Goal: Task Accomplishment & Management: Complete application form

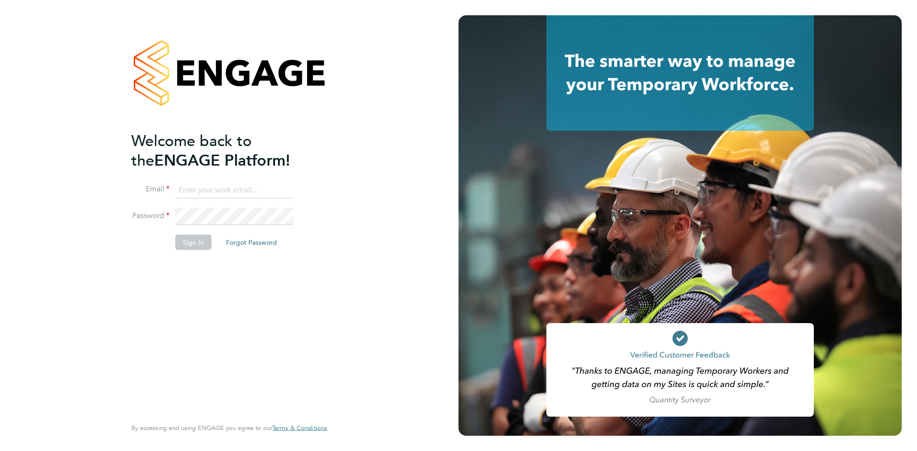
click at [238, 192] on input at bounding box center [234, 190] width 118 height 17
type input "[EMAIL_ADDRESS][DOMAIN_NAME]"
click at [190, 236] on button "Sign In" at bounding box center [193, 242] width 36 height 15
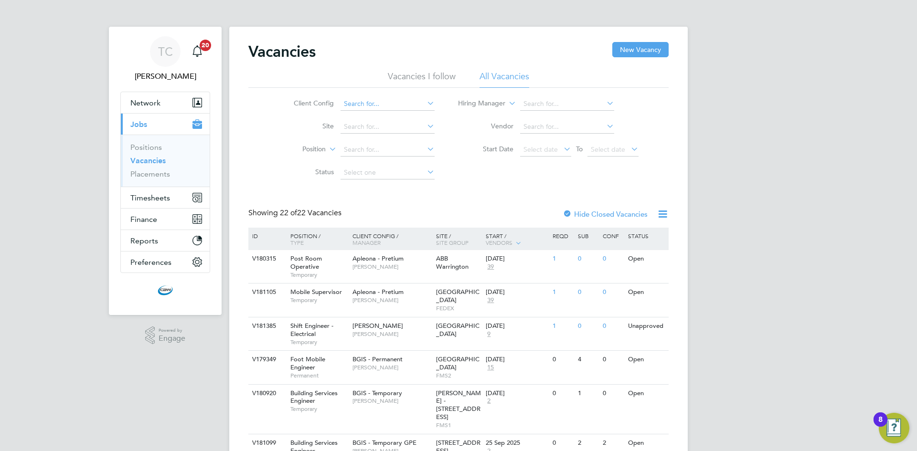
click at [425, 102] on icon at bounding box center [425, 103] width 0 height 13
click at [425, 103] on icon at bounding box center [425, 103] width 0 height 13
click at [383, 195] on li "BGIS - Permanent" at bounding box center [387, 195] width 95 height 13
type input "BGIS - Permanent"
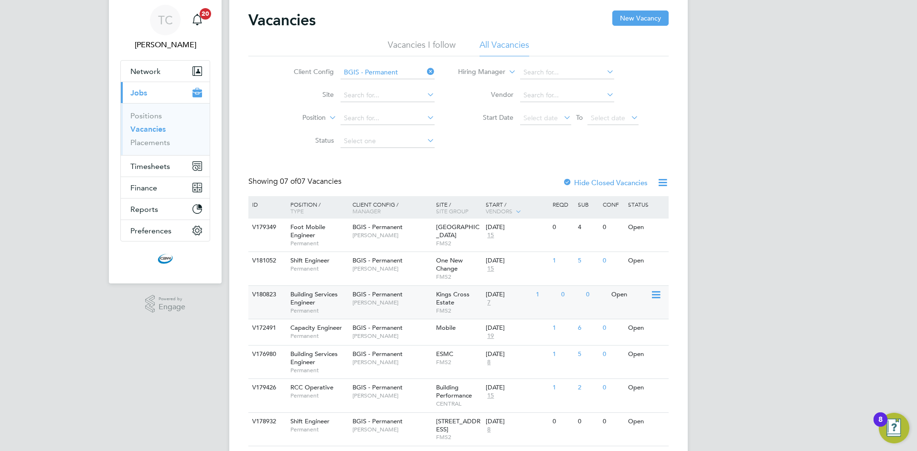
scroll to position [48, 0]
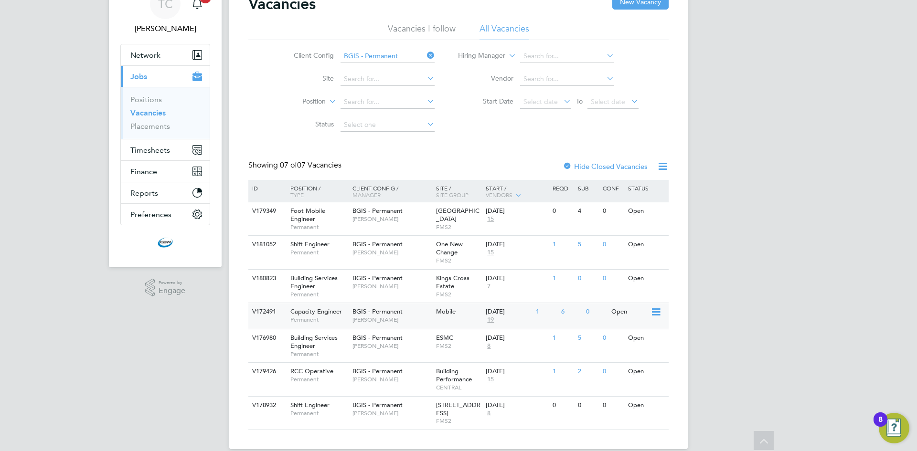
click at [394, 317] on span "Nigel Stamp" at bounding box center [392, 320] width 79 height 8
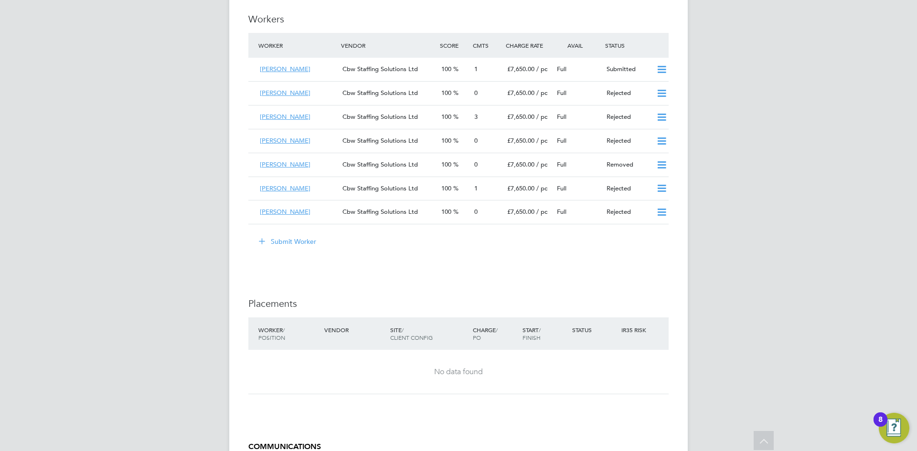
click at [306, 234] on button "Submit Worker" at bounding box center [288, 241] width 72 height 15
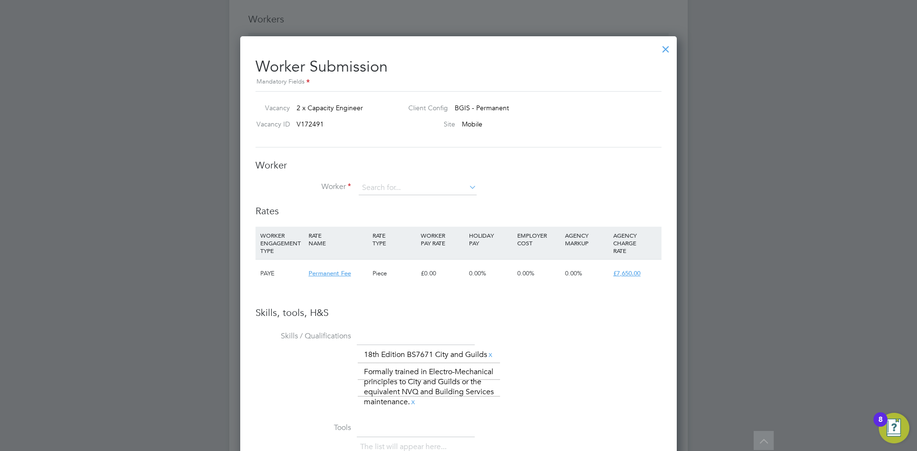
click at [467, 188] on icon at bounding box center [467, 187] width 0 height 13
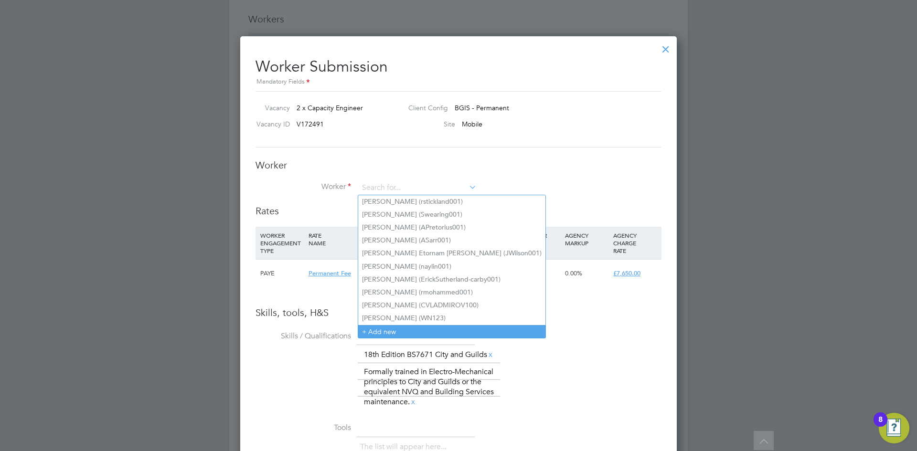
click at [373, 325] on li "+ Add new" at bounding box center [451, 331] width 187 height 13
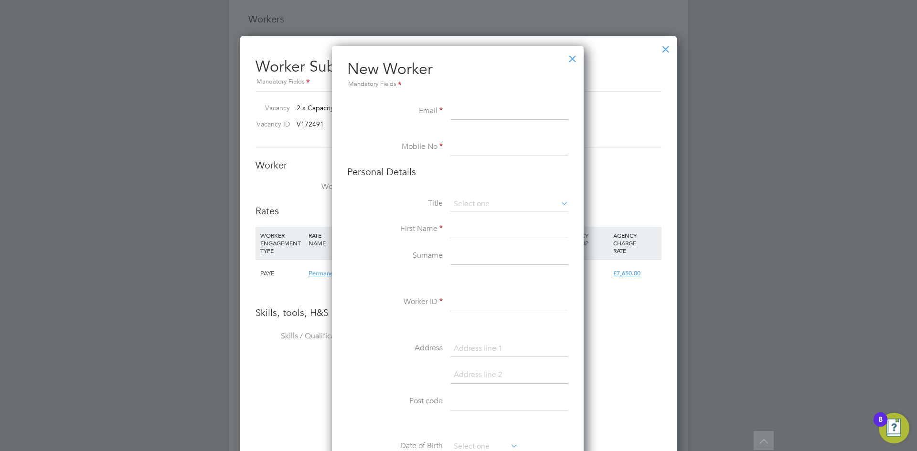
paste input "kwlam11@gmail.com"
type input "kwlam11@gmail.com"
click at [473, 141] on input at bounding box center [510, 147] width 118 height 17
paste input "07863125222"
type input "07863125222"
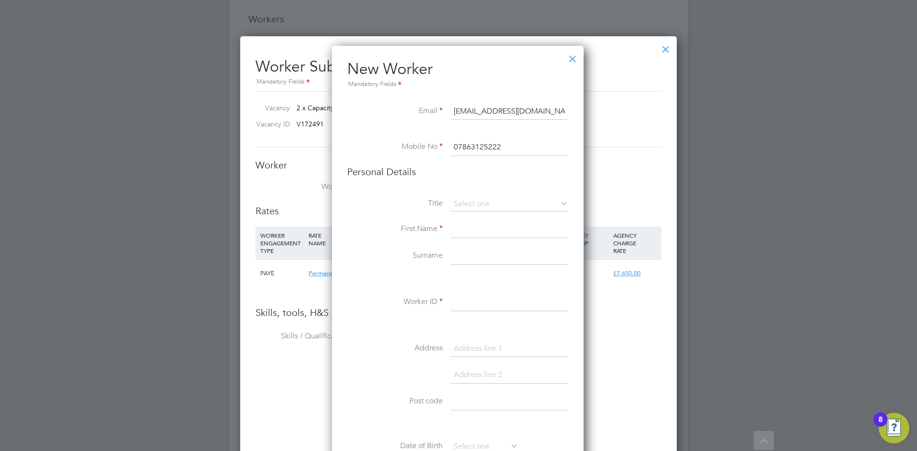
click at [476, 231] on input at bounding box center [510, 229] width 118 height 17
type input "Kin Wai"
click at [462, 253] on input at bounding box center [510, 256] width 118 height 17
type input "Lam"
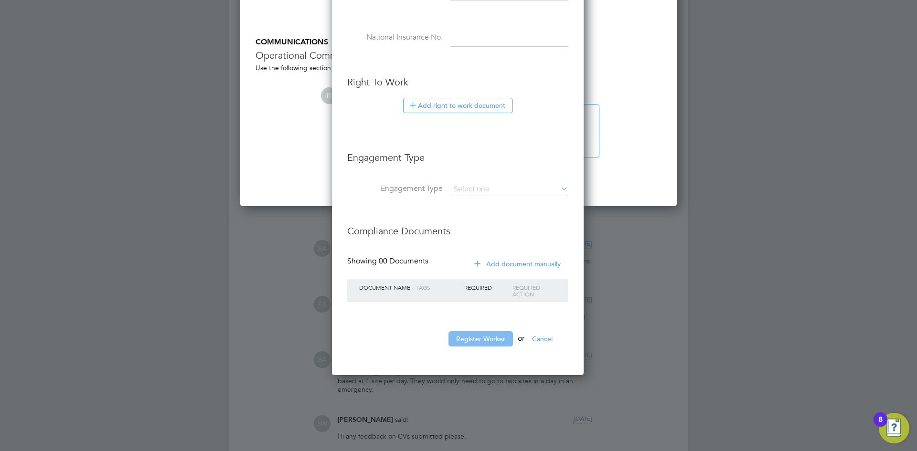
type input "KLam001"
click at [485, 341] on button "Register Worker" at bounding box center [481, 339] width 64 height 15
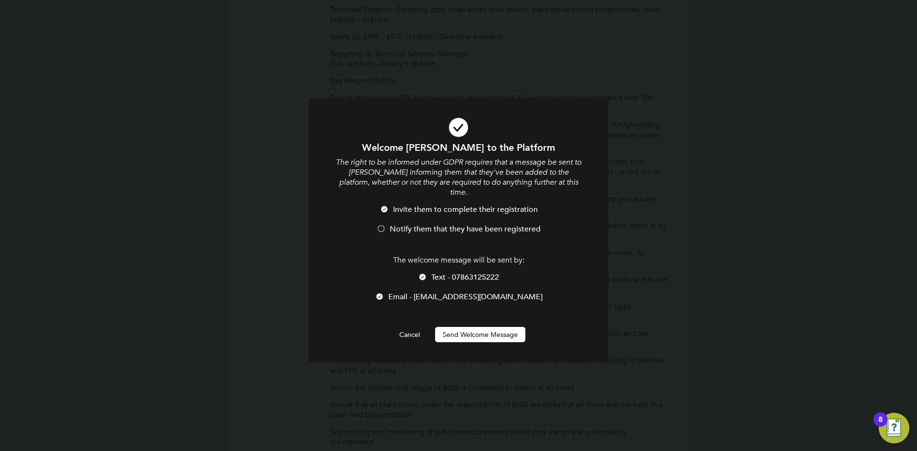
click at [383, 225] on div at bounding box center [381, 230] width 10 height 10
click at [421, 273] on div at bounding box center [423, 278] width 10 height 10
click at [452, 327] on button "Send Welcome Message" at bounding box center [480, 334] width 90 height 15
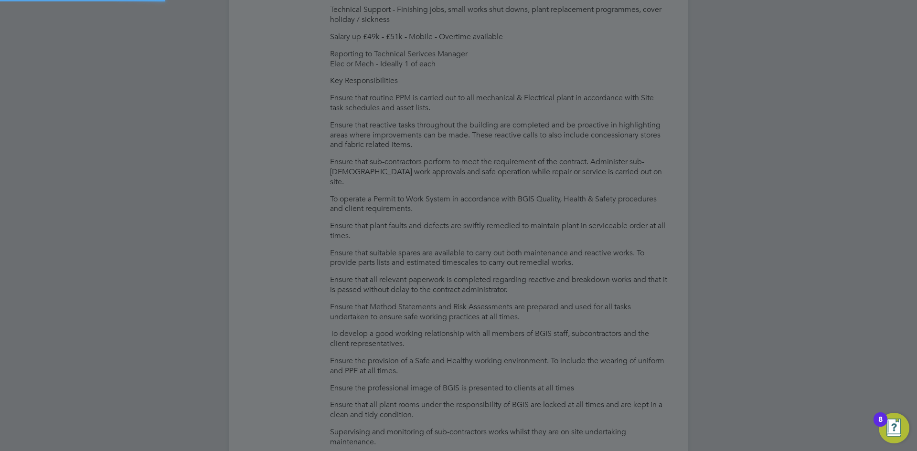
type input "Kin Wai Lam (KLam001)"
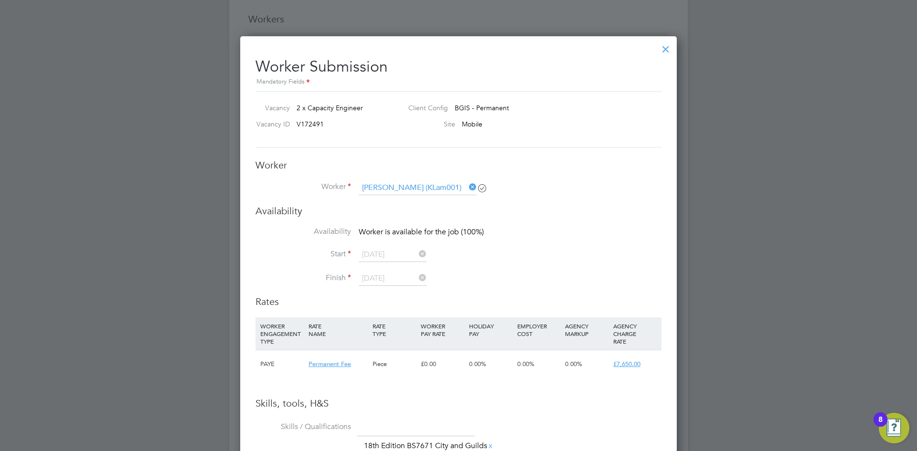
click at [665, 52] on div at bounding box center [665, 46] width 17 height 17
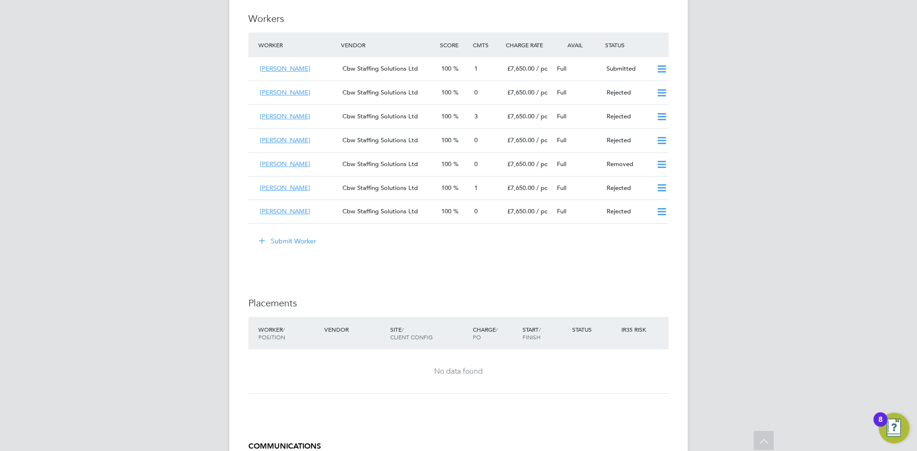
click at [291, 234] on button "Submit Worker" at bounding box center [288, 241] width 72 height 15
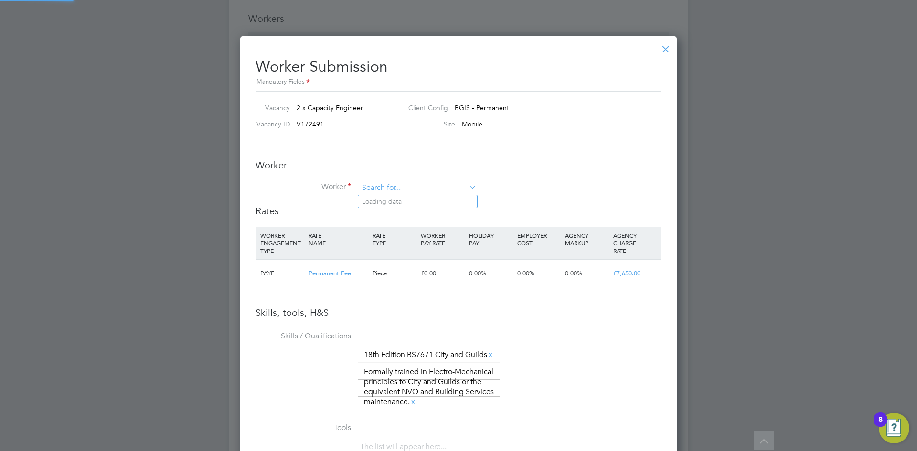
click at [415, 184] on input at bounding box center [418, 188] width 118 height 14
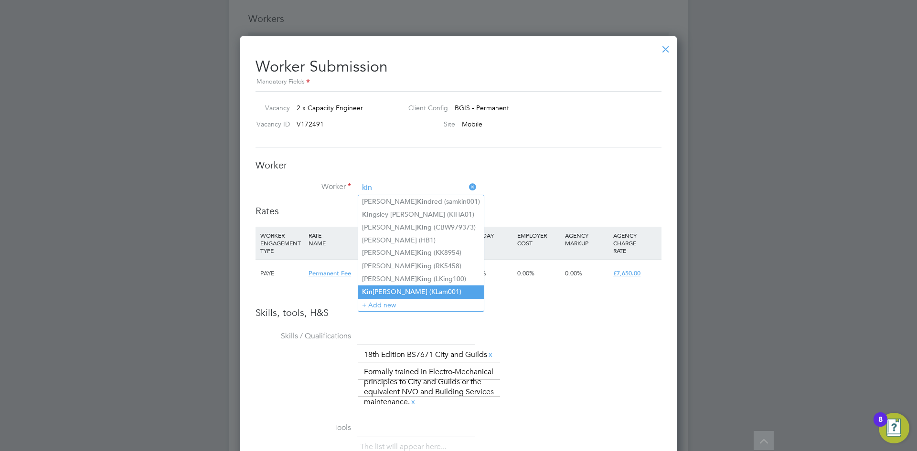
click at [411, 286] on li "Kin Wai Lam (KLam001)" at bounding box center [421, 292] width 126 height 13
type input "Kin Wai Lam (KLam001)"
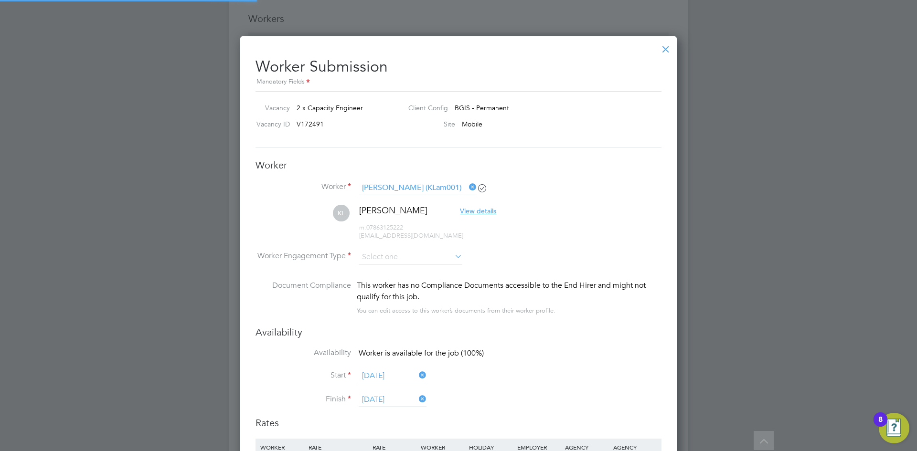
scroll to position [871, 437]
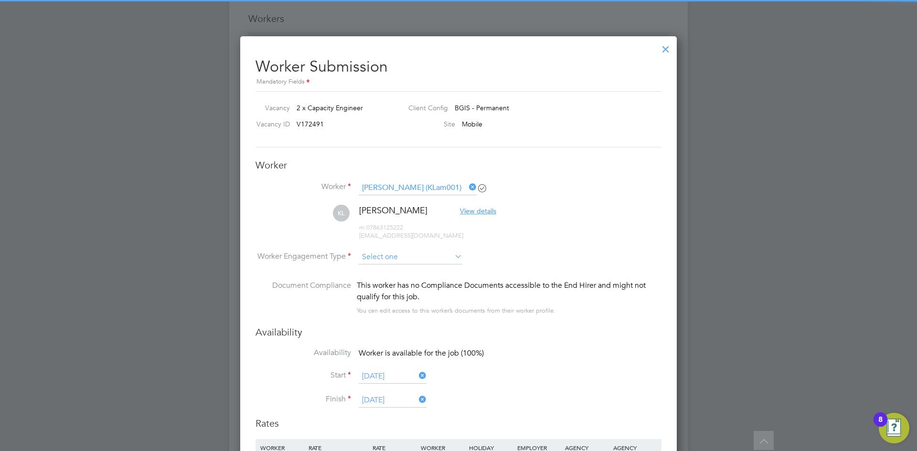
click at [455, 262] on input at bounding box center [411, 257] width 104 height 14
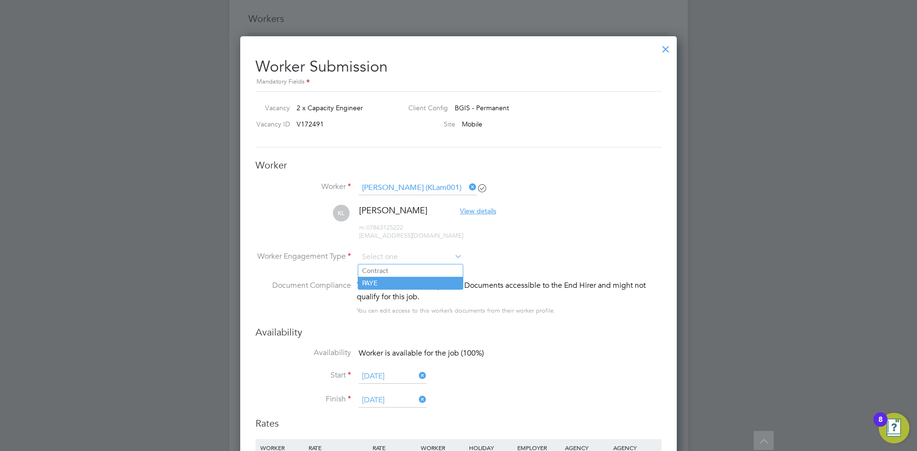
click at [439, 277] on li "PAYE" at bounding box center [410, 283] width 105 height 12
type input "PAYE"
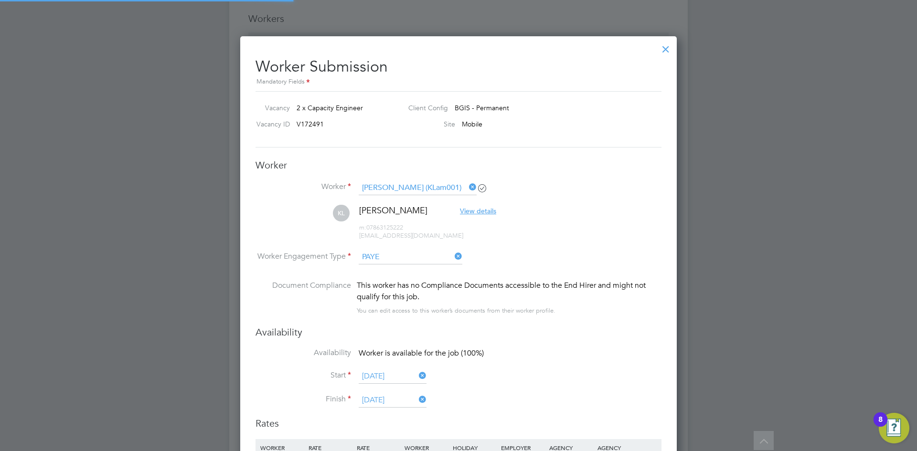
scroll to position [5, 5]
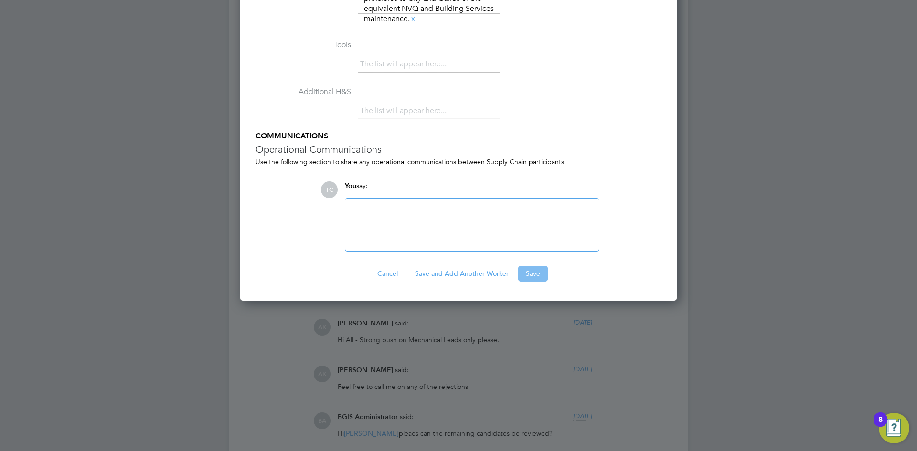
click at [540, 281] on button "Save" at bounding box center [533, 273] width 30 height 15
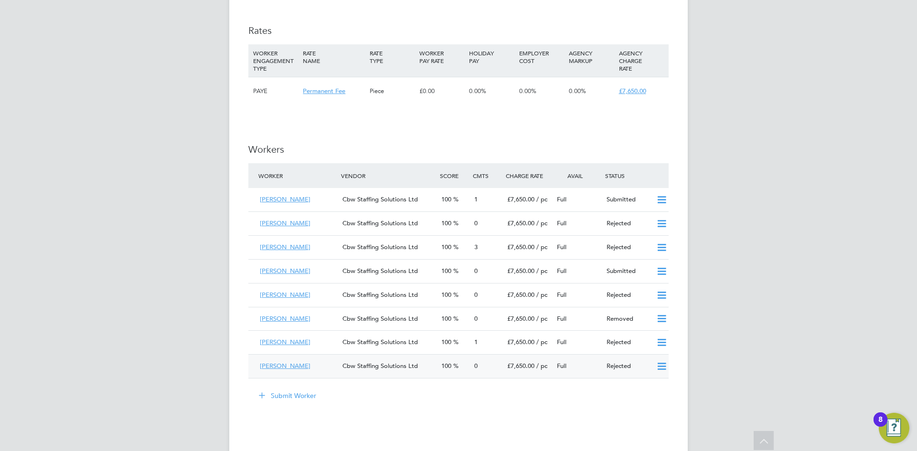
scroll to position [1338, 0]
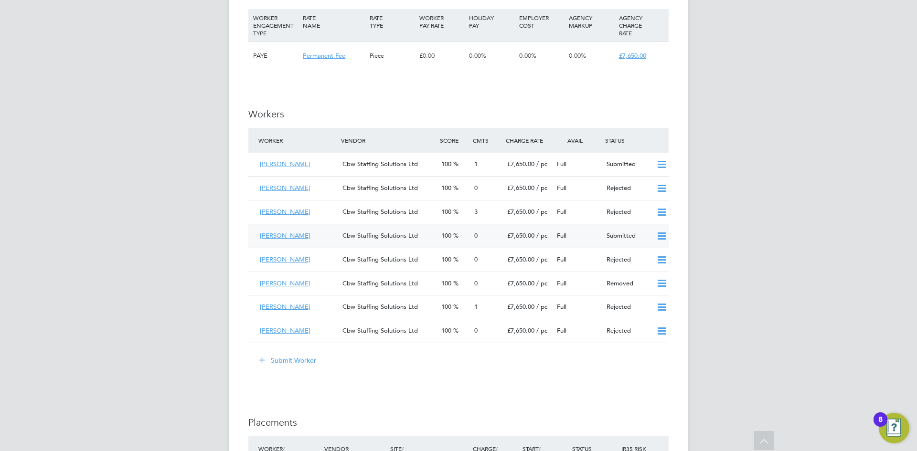
click at [345, 232] on span "Cbw Staffing Solutions Ltd" at bounding box center [380, 236] width 75 height 8
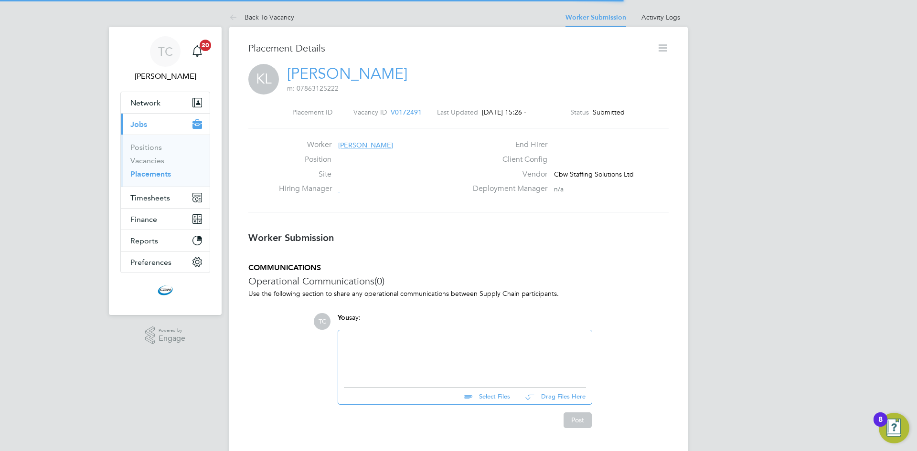
scroll to position [5, 5]
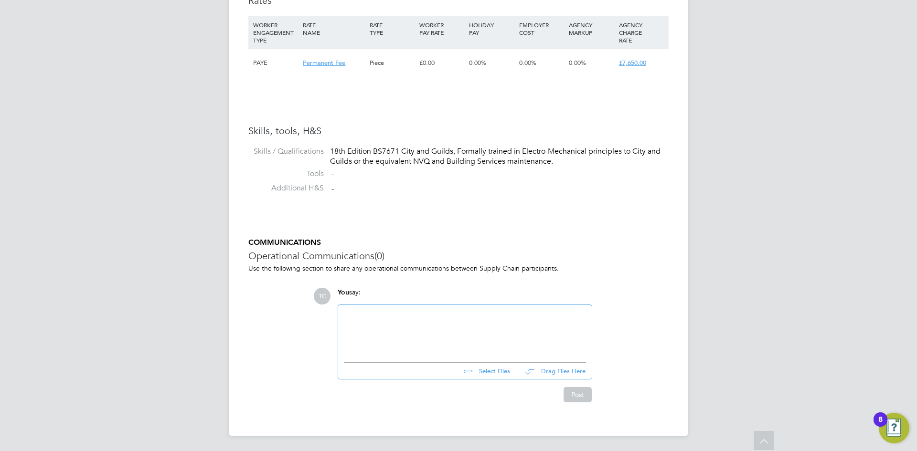
click at [490, 371] on input "file" at bounding box center [514, 369] width 143 height 13
type input "C:\fakepath\Kin Wai Lam - CBW Staffing Solutions CV.pdf"
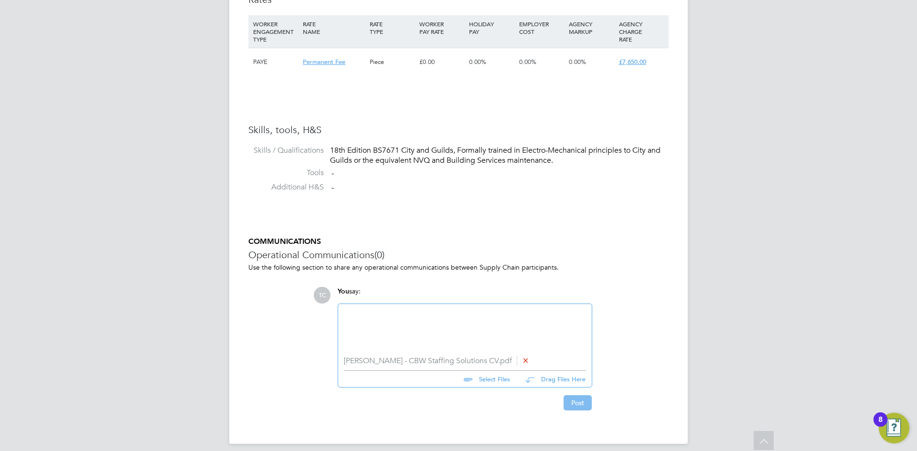
click at [578, 399] on button "Post" at bounding box center [578, 403] width 28 height 15
